Goal: Transaction & Acquisition: Subscribe to service/newsletter

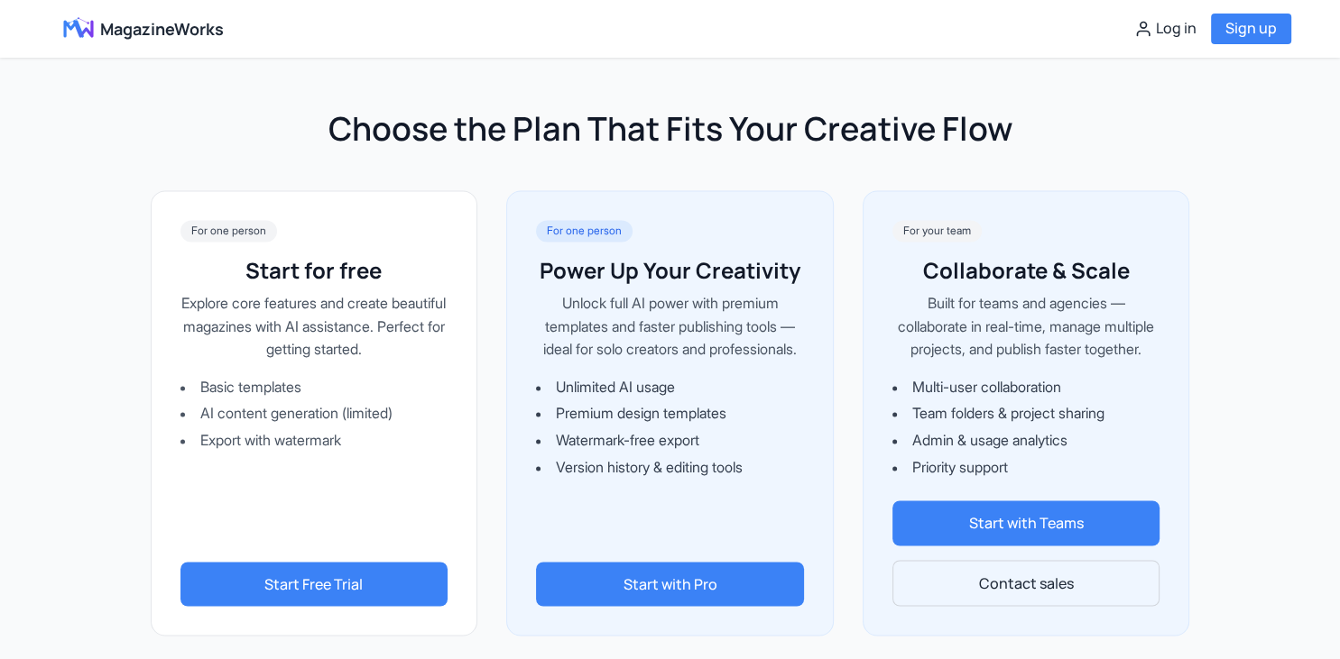
scroll to position [3140, 0]
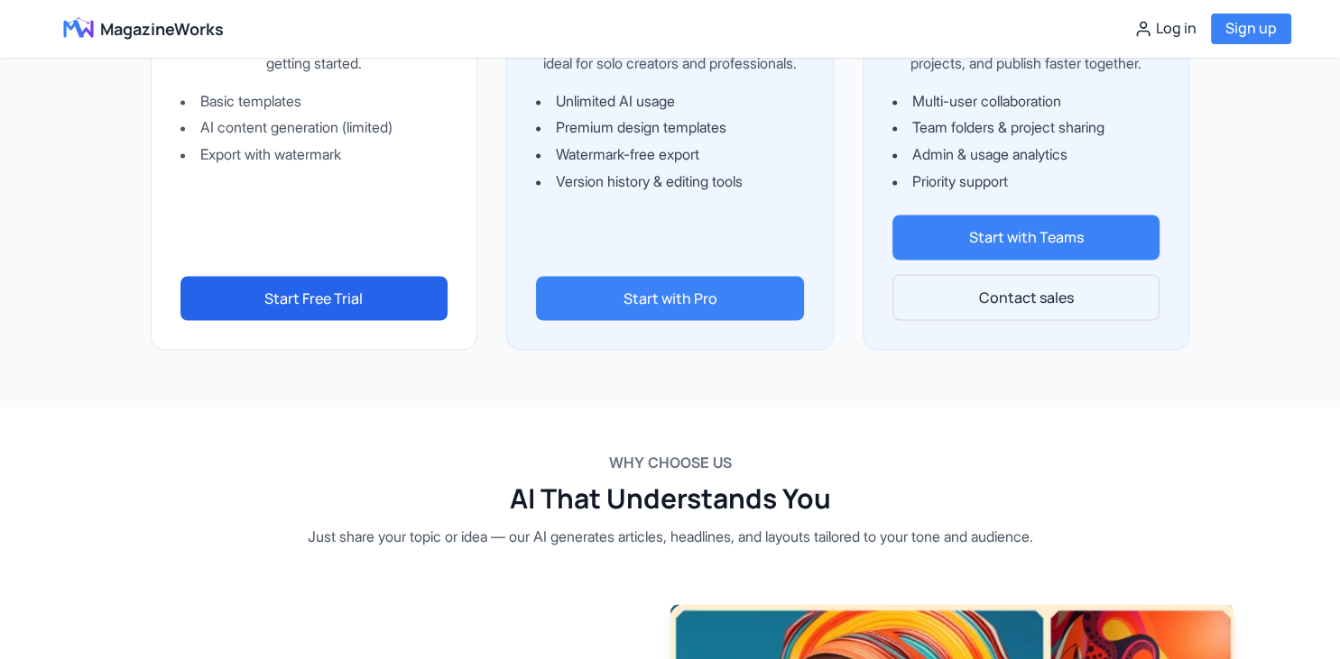
click at [333, 317] on button "Start Free Trial" at bounding box center [314, 298] width 268 height 45
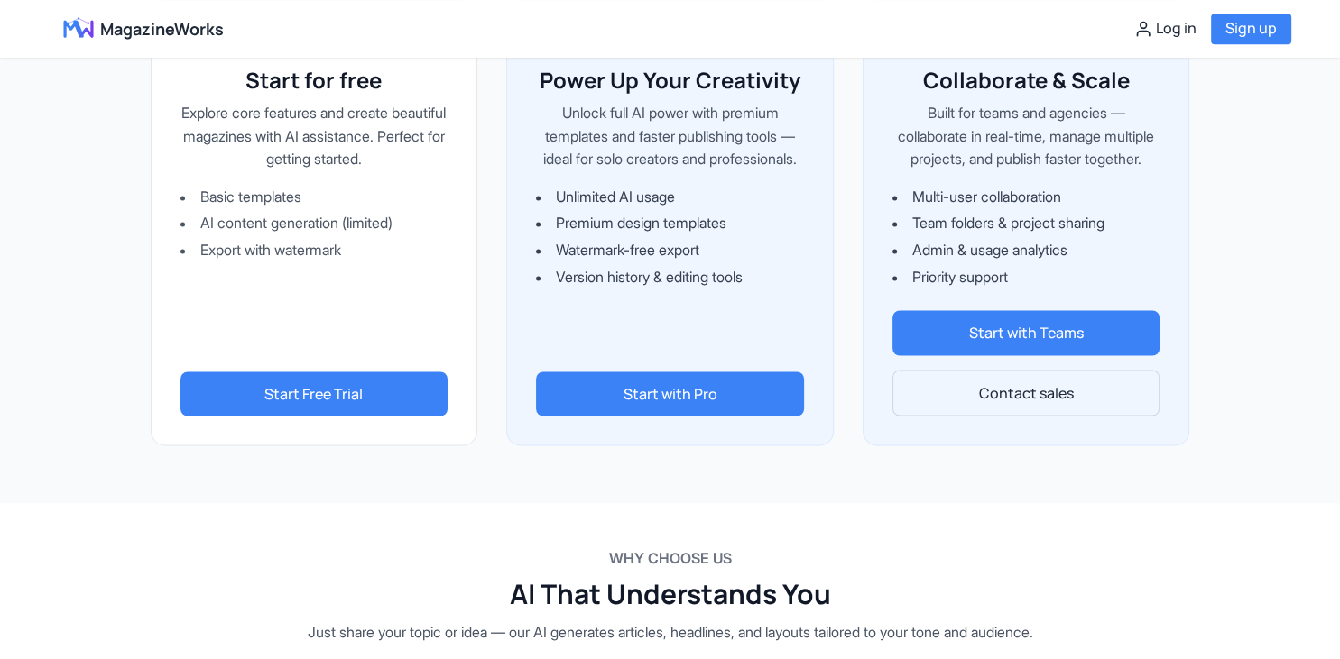
scroll to position [2950, 0]
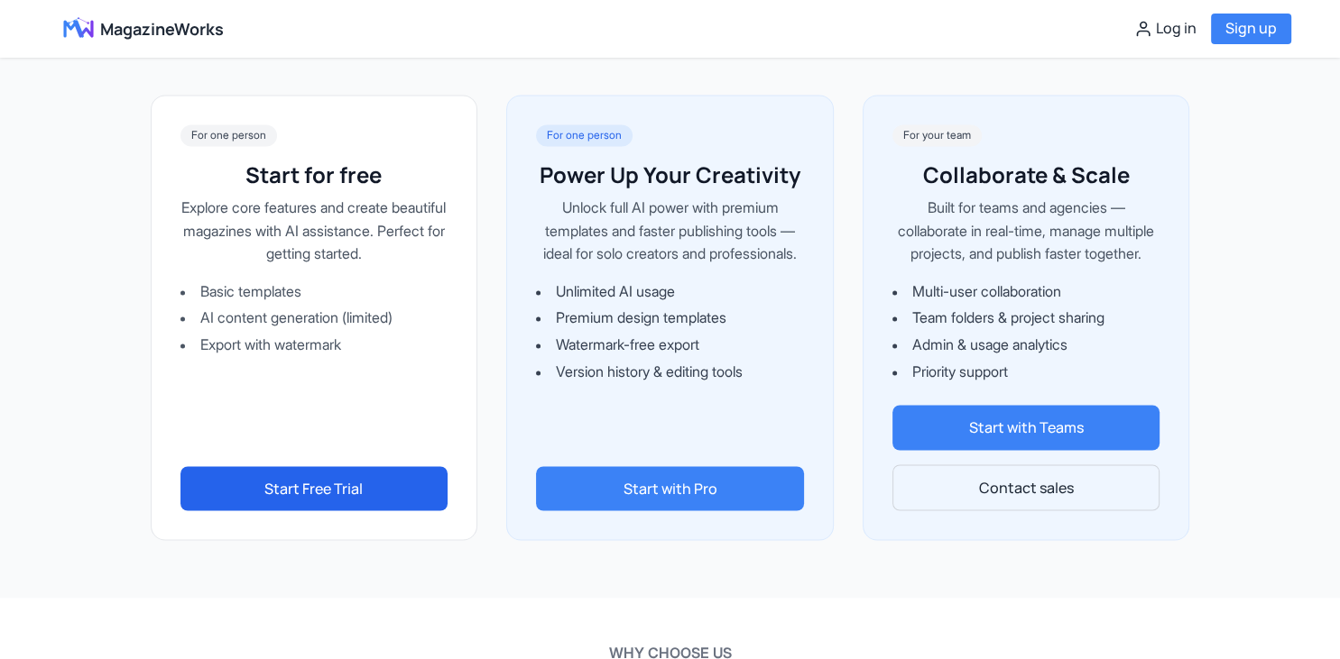
click at [312, 512] on button "Start Free Trial" at bounding box center [314, 488] width 268 height 45
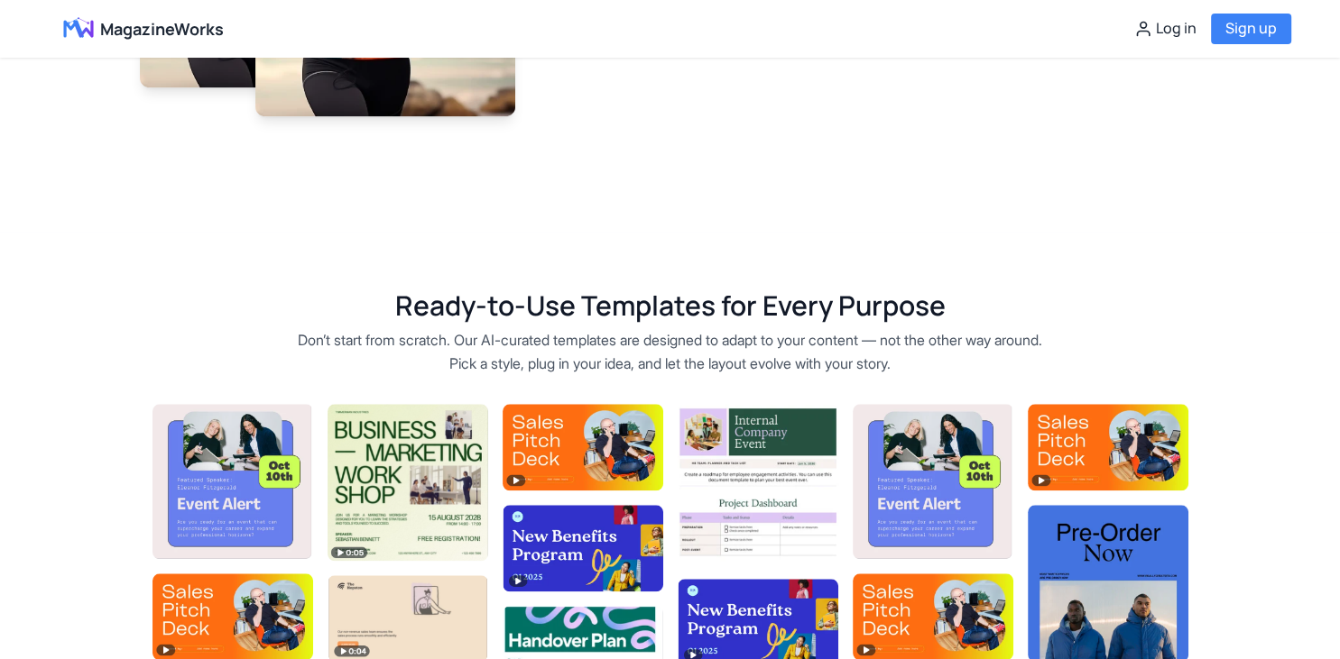
scroll to position [2474, 0]
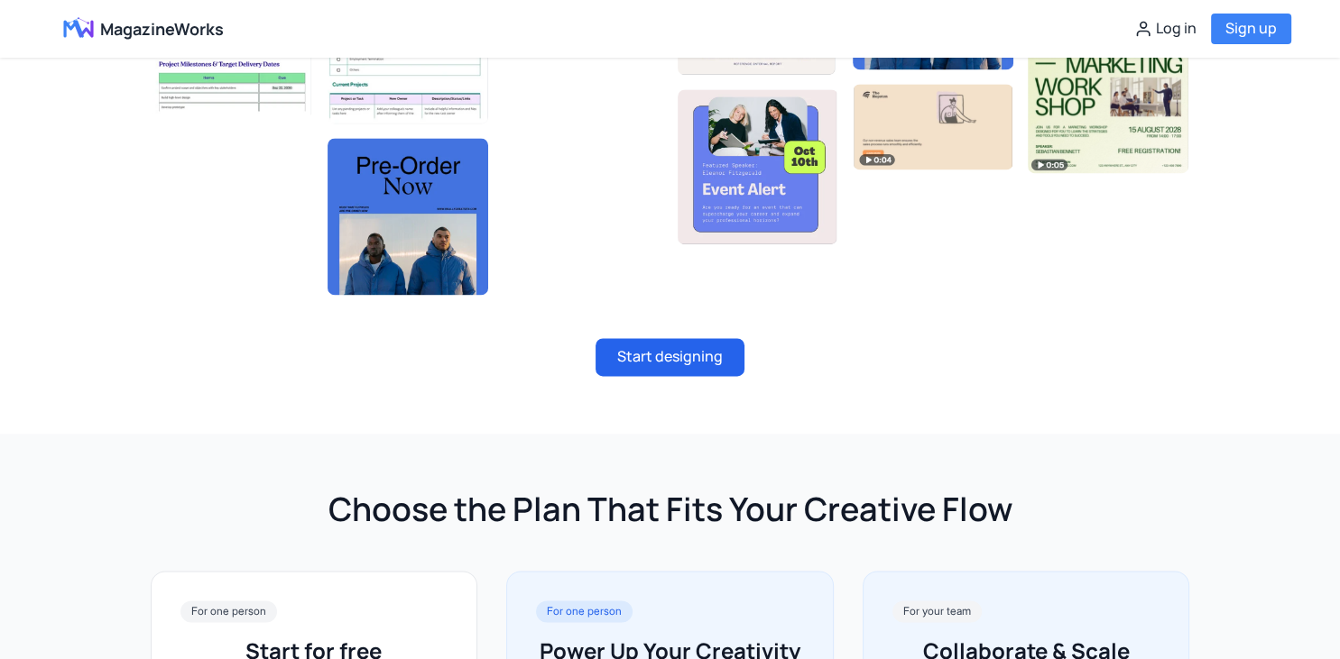
click at [641, 366] on button "Start designing" at bounding box center [669, 357] width 149 height 38
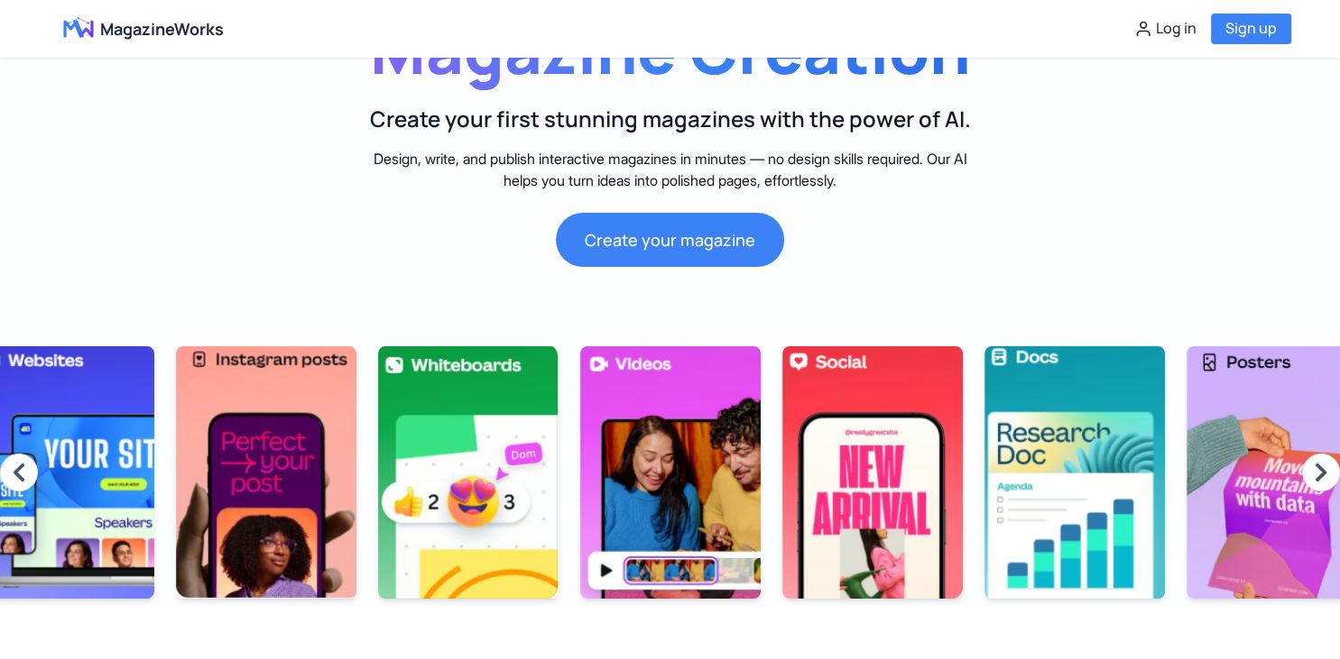
scroll to position [0, 0]
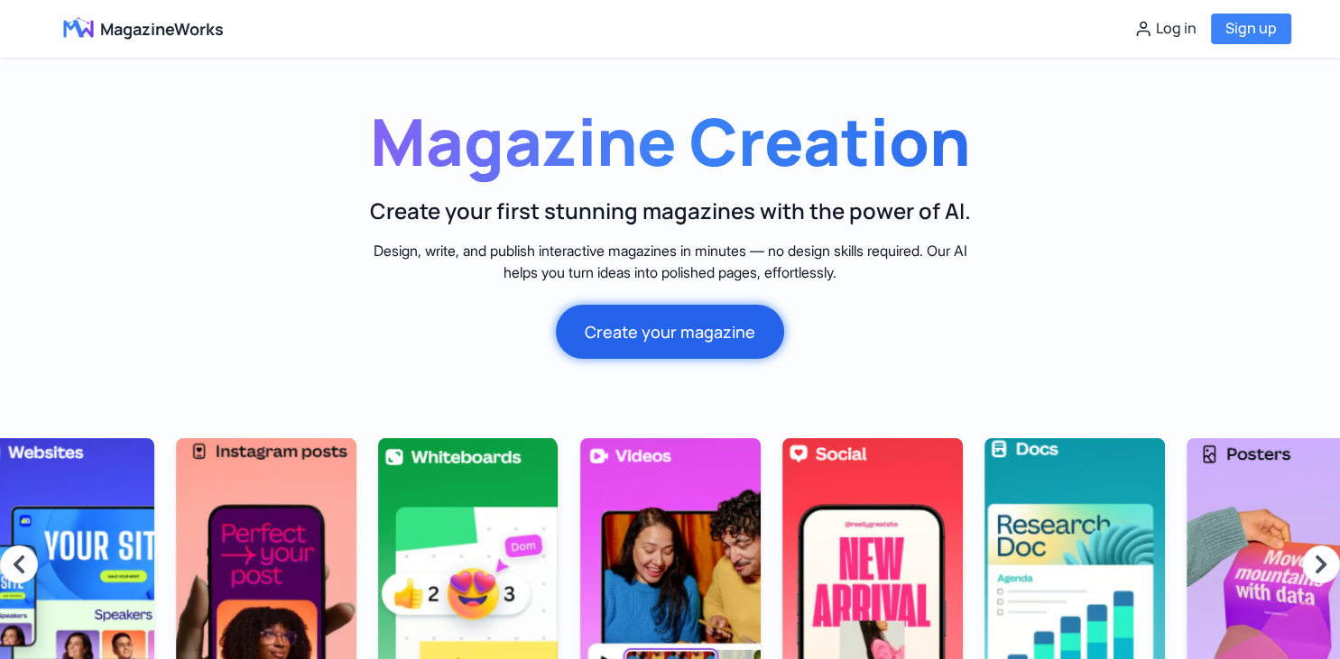
click at [658, 331] on button "Create your magazine" at bounding box center [670, 332] width 228 height 54
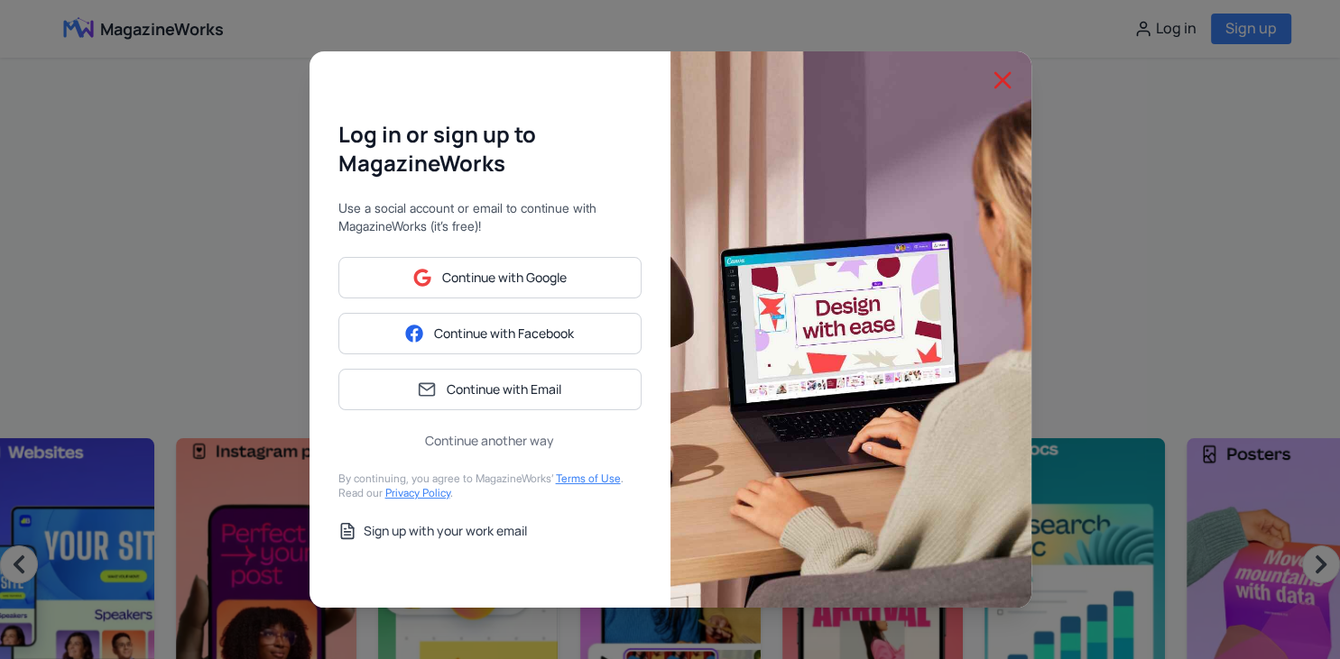
click at [1001, 78] on icon at bounding box center [1002, 80] width 29 height 29
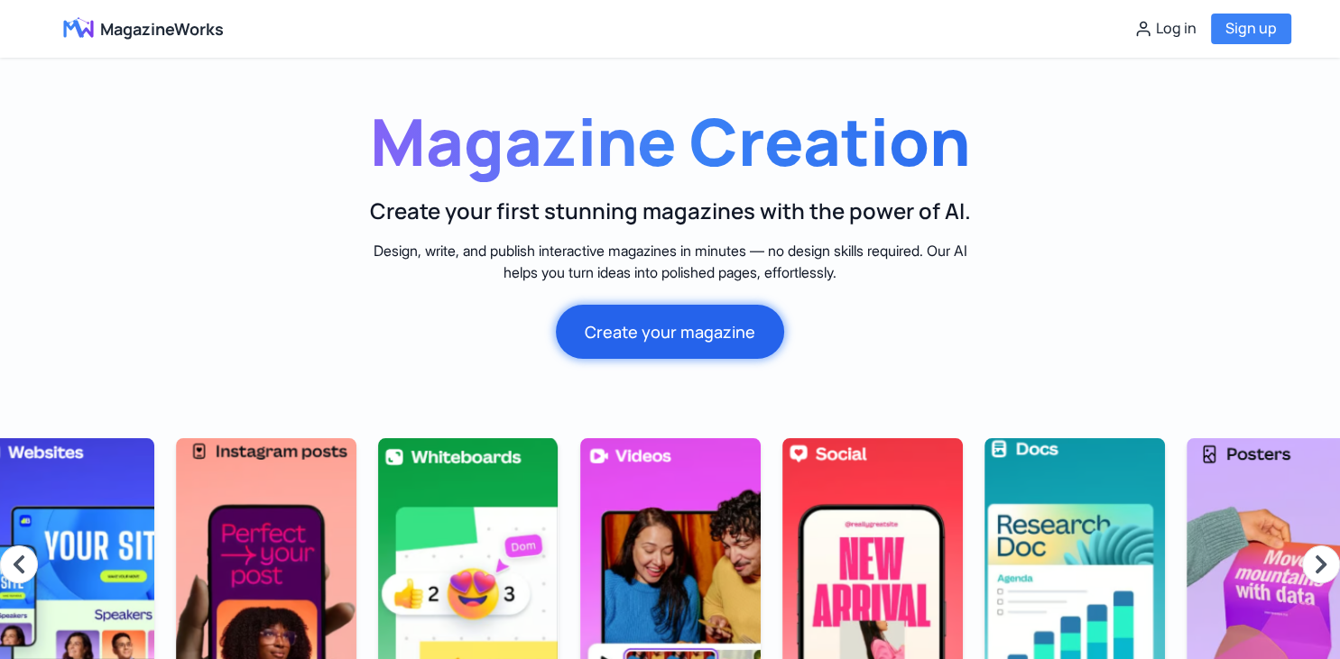
click at [640, 335] on button "Create your magazine" at bounding box center [670, 332] width 228 height 54
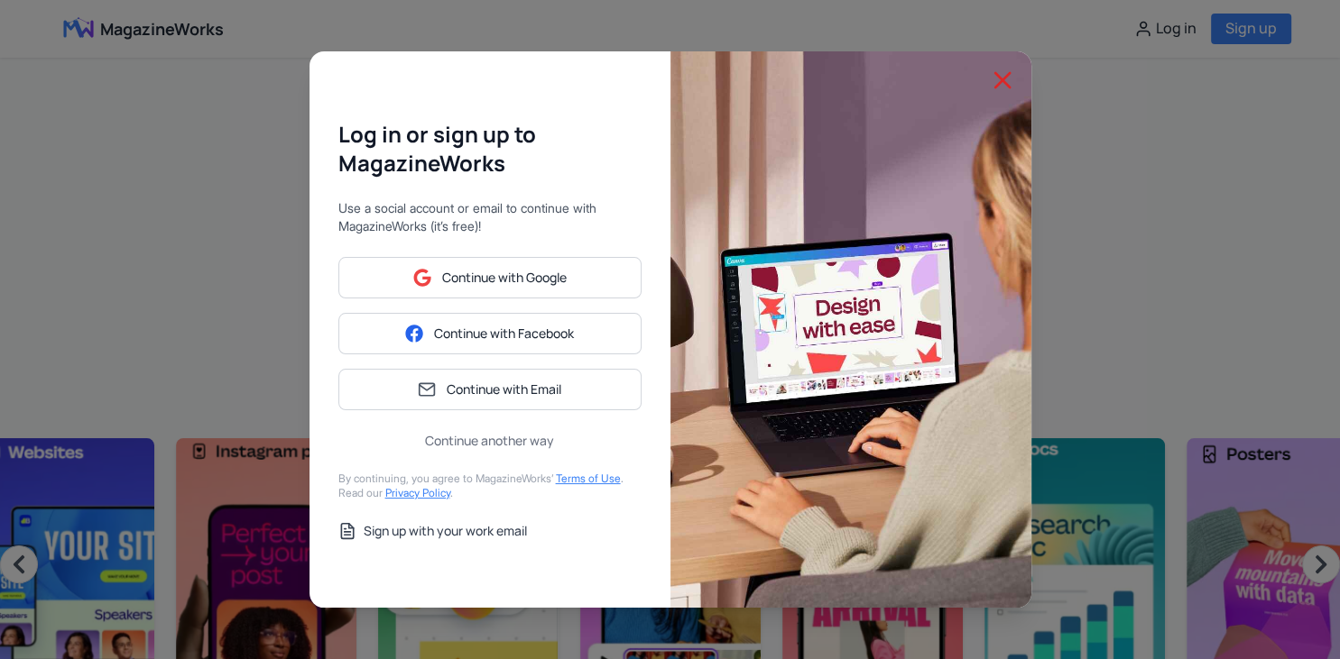
click at [994, 76] on icon at bounding box center [1002, 80] width 29 height 29
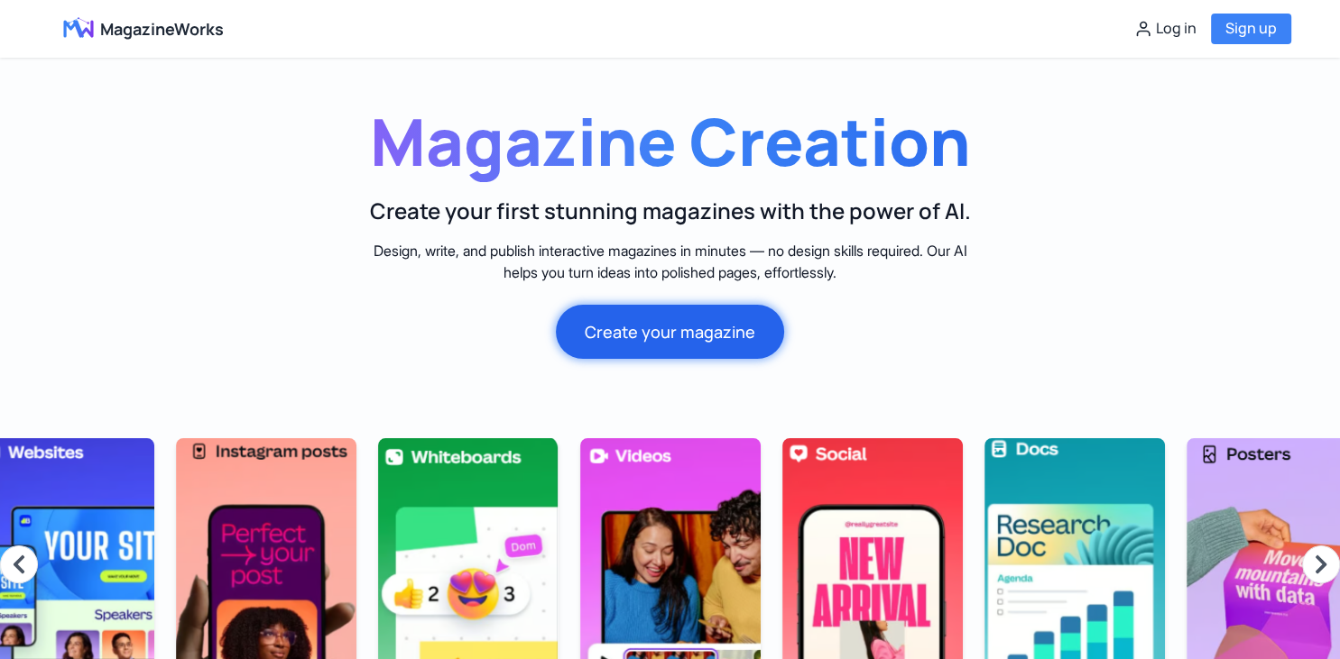
click at [612, 338] on button "Create your magazine" at bounding box center [670, 332] width 228 height 54
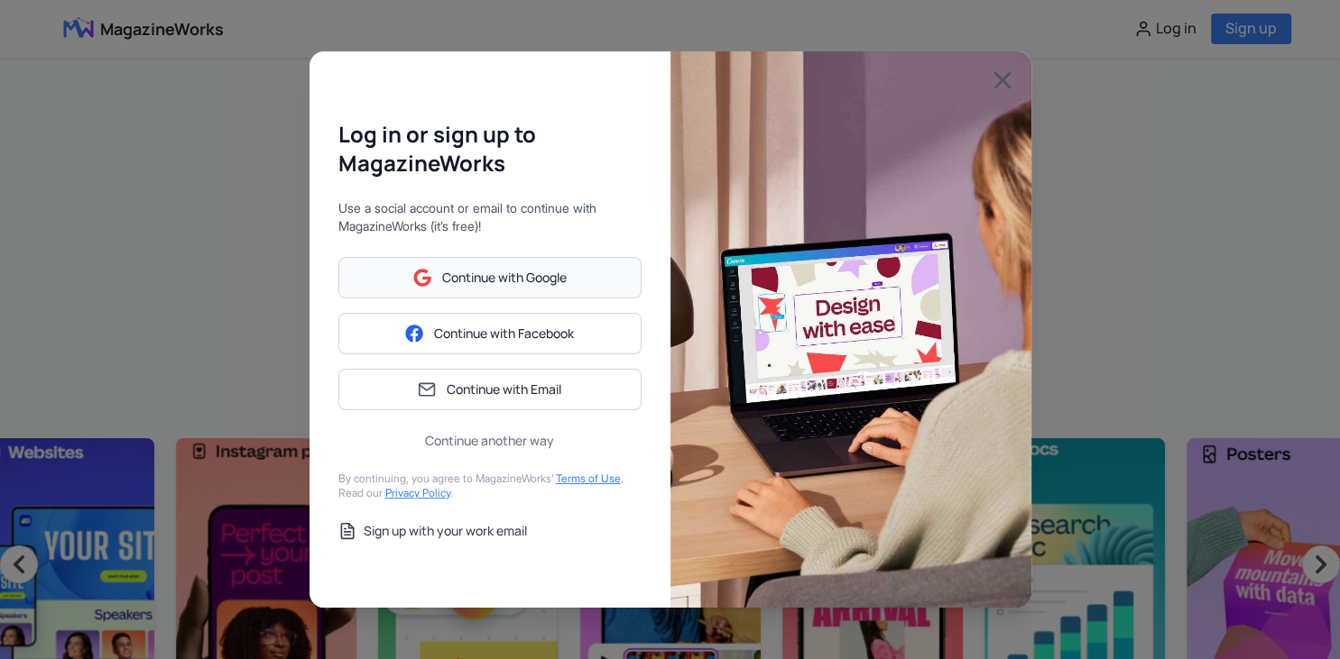
click at [525, 280] on span "Continue with Google" at bounding box center [504, 278] width 124 height 18
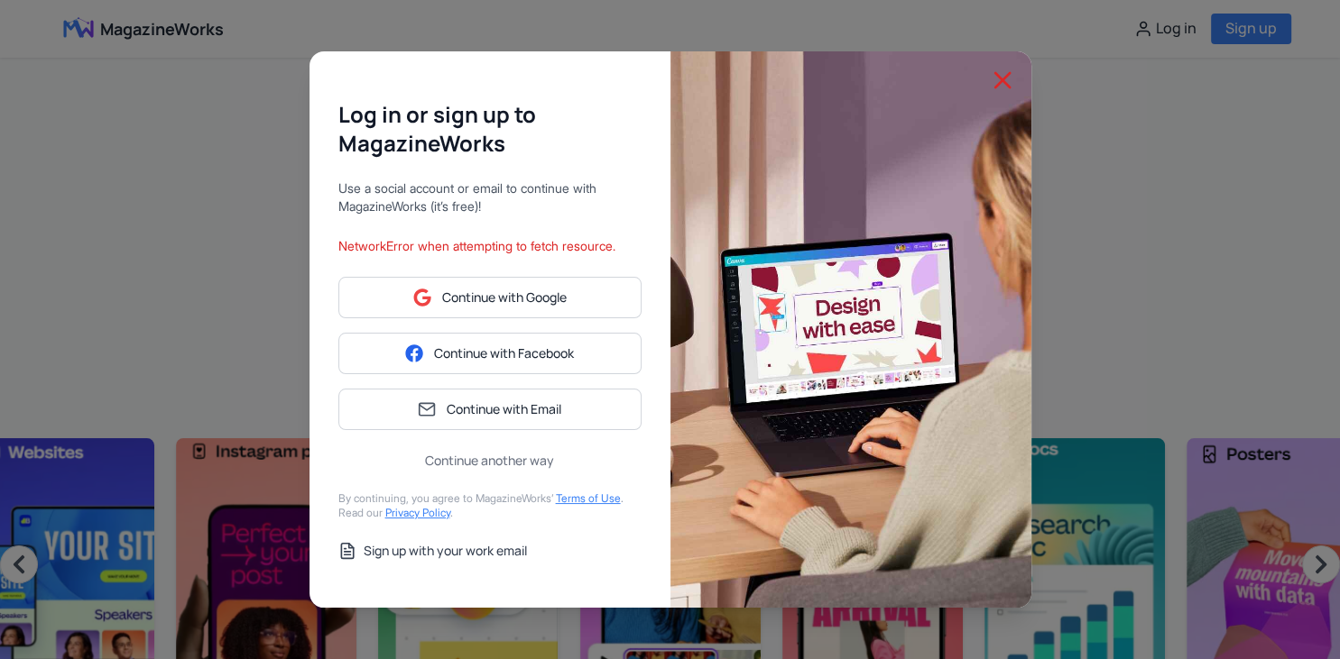
click at [999, 88] on icon at bounding box center [1002, 80] width 29 height 29
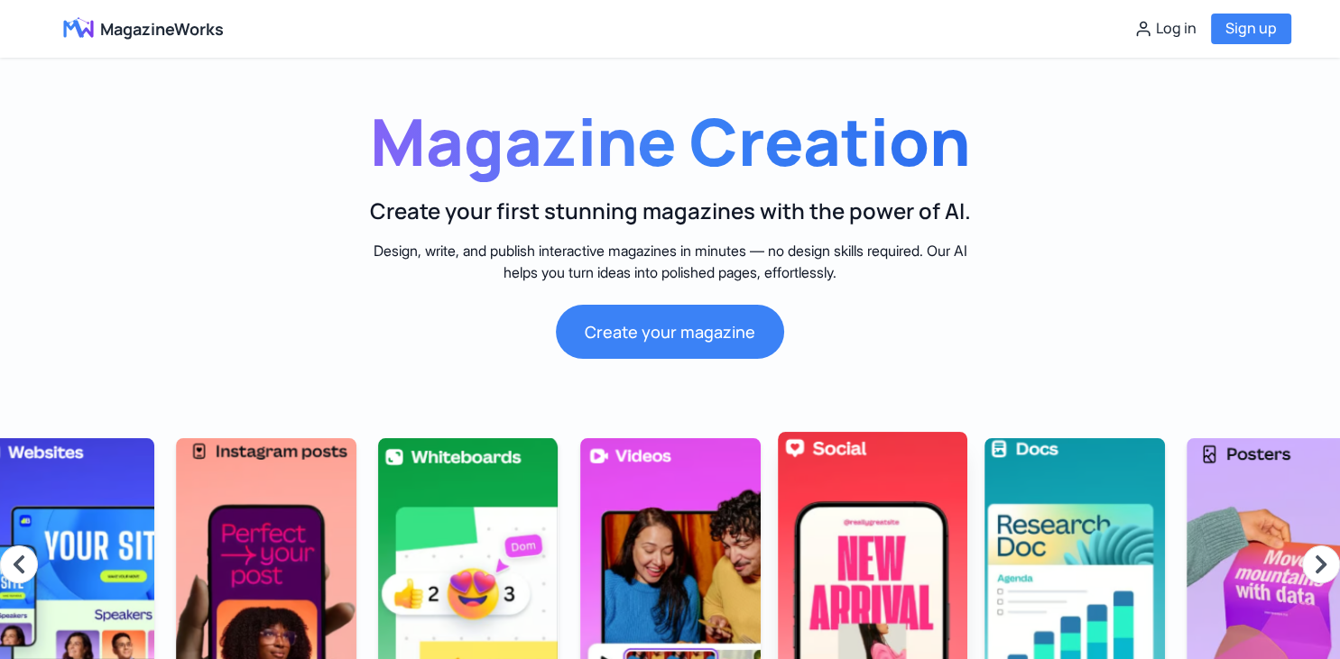
scroll to position [381, 0]
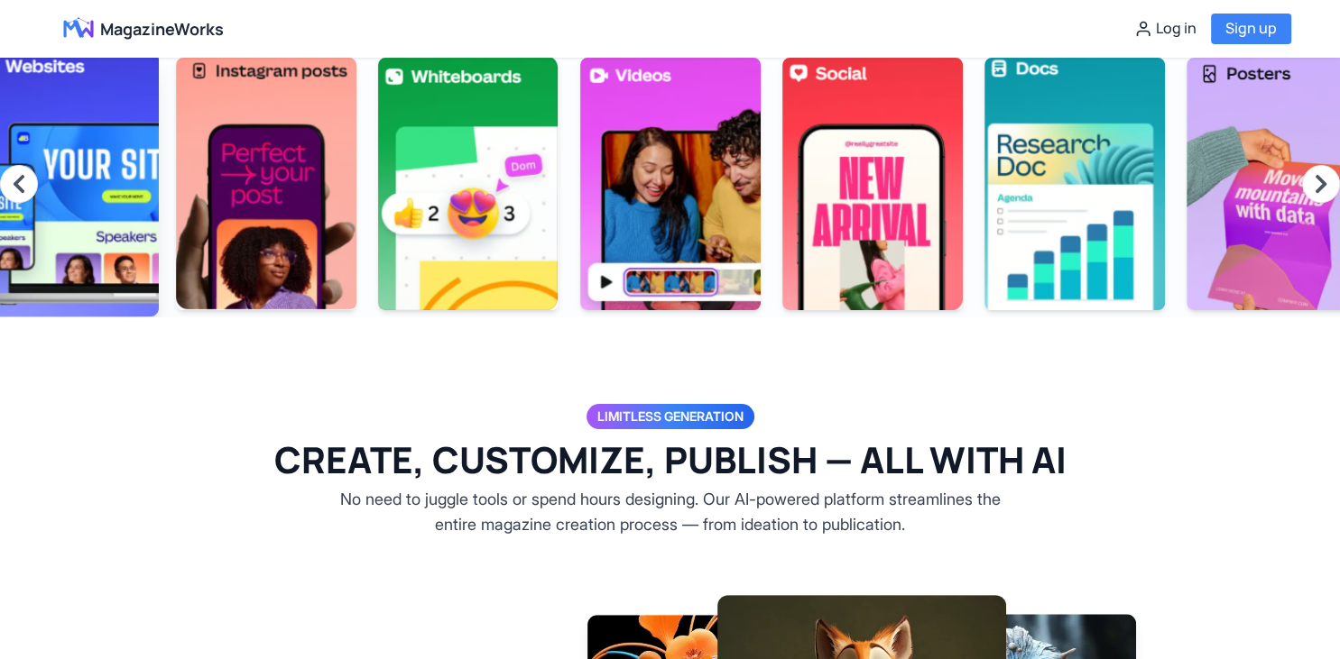
click at [130, 226] on img at bounding box center [63, 183] width 189 height 265
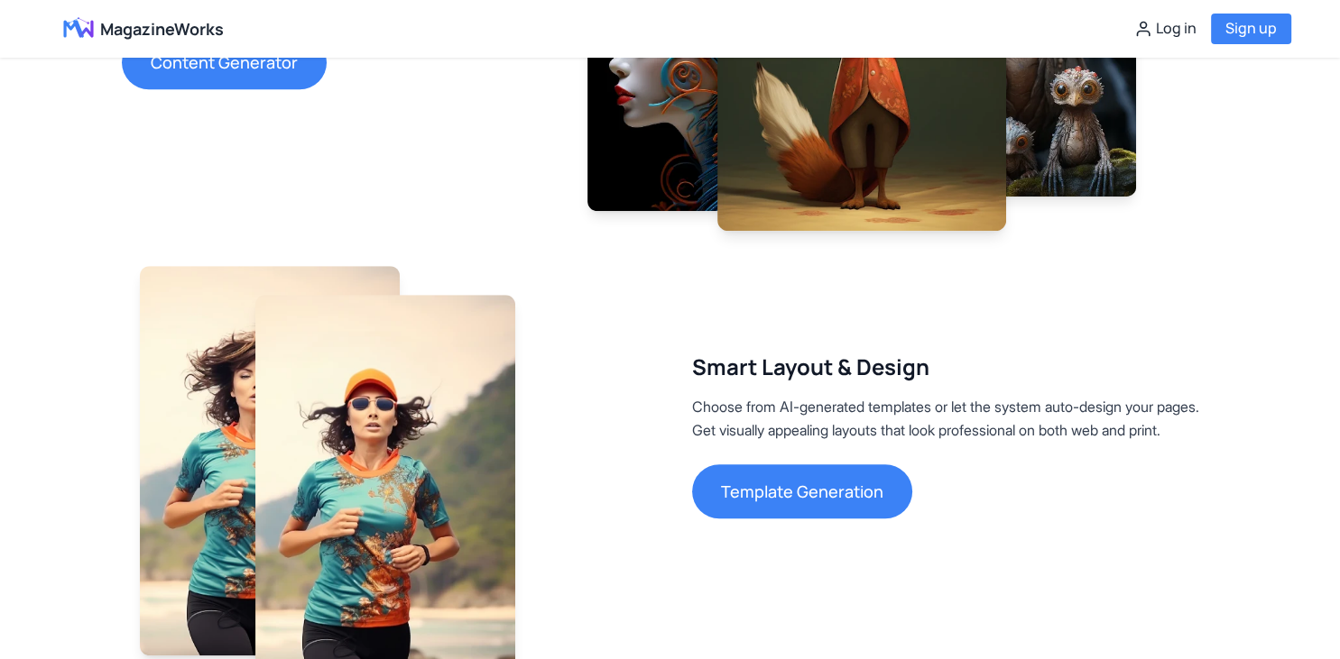
scroll to position [857, 0]
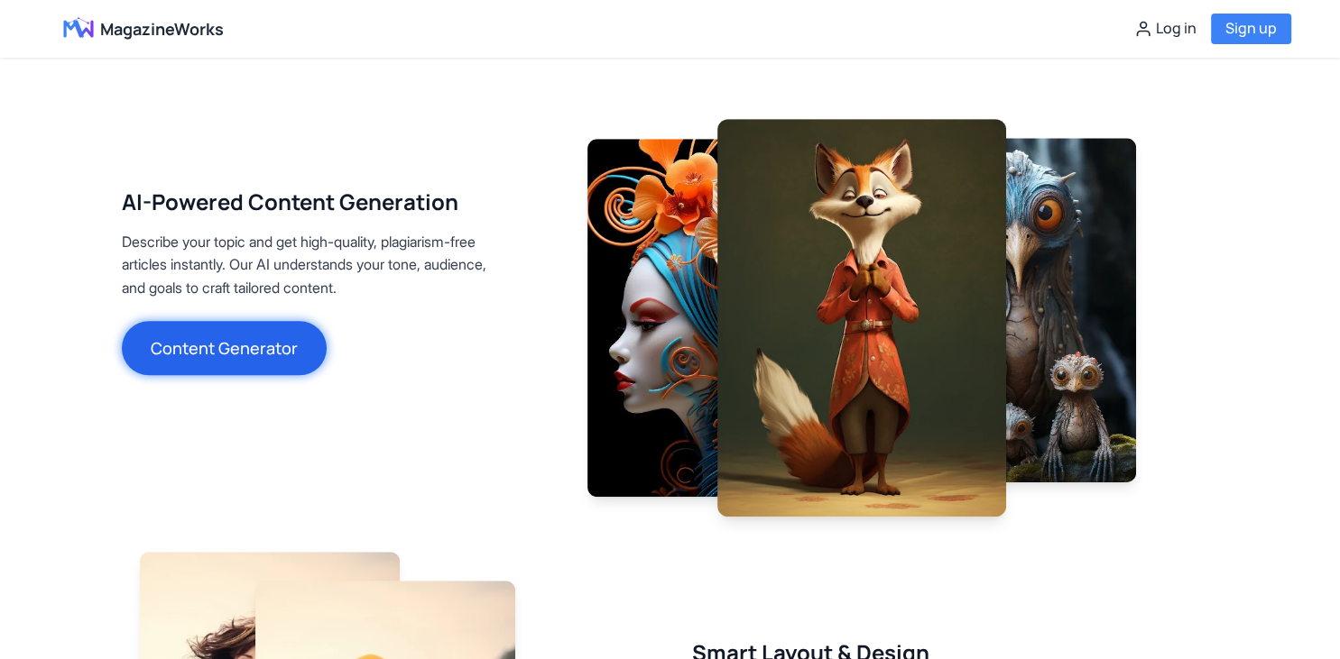
click at [226, 360] on button "Content Generator" at bounding box center [224, 348] width 205 height 54
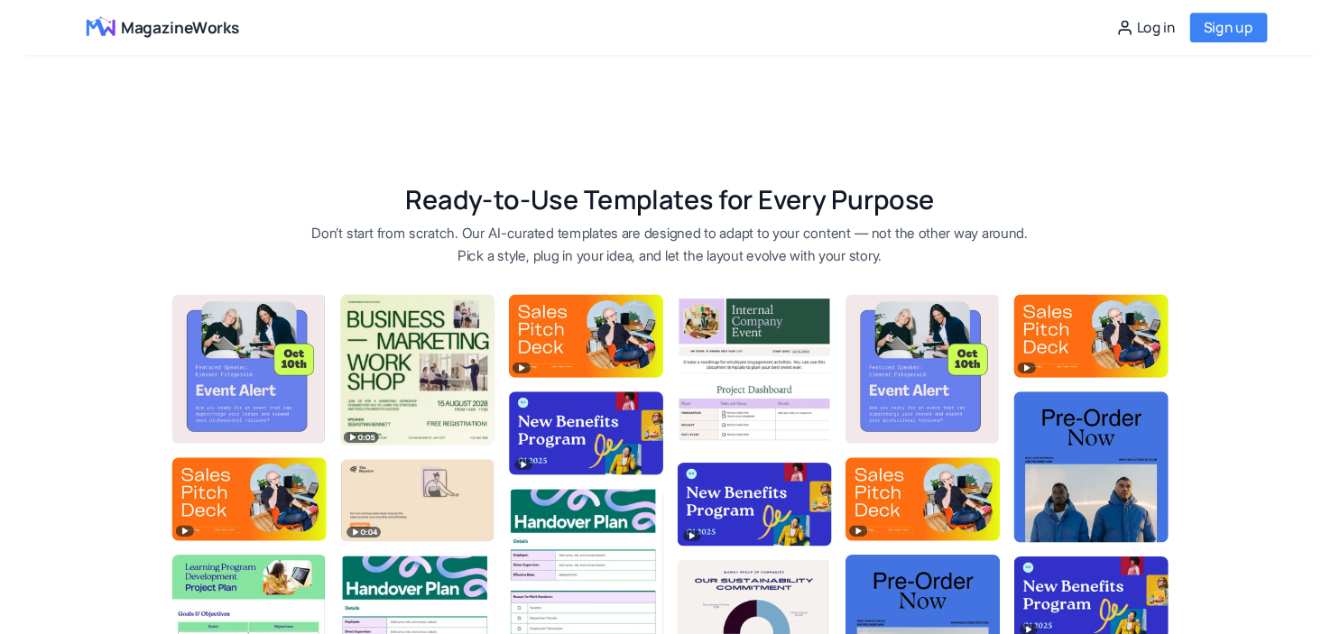
scroll to position [1333, 0]
